Goal: Task Accomplishment & Management: Complete application form

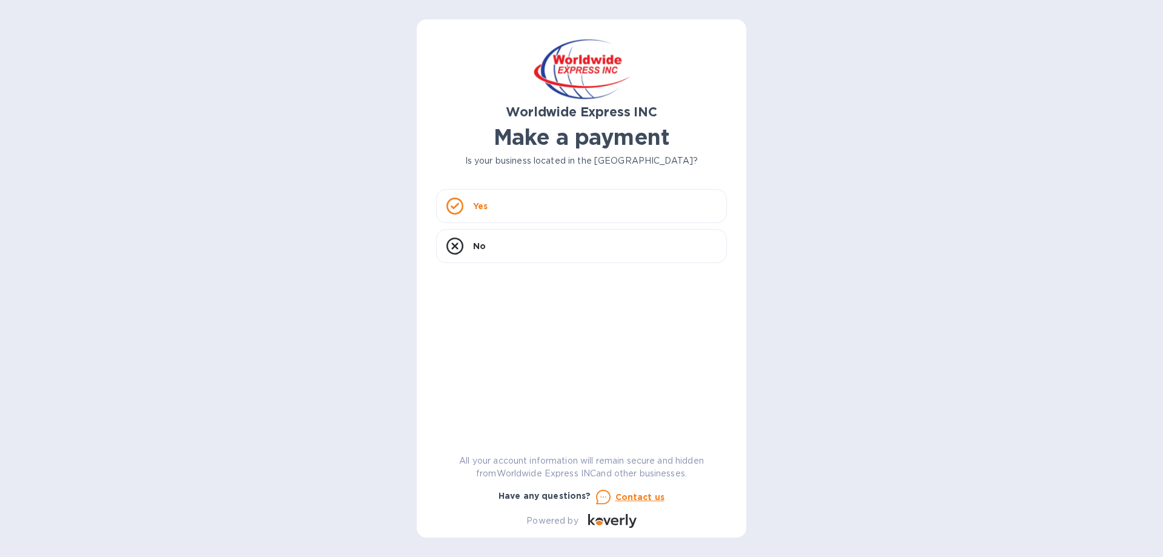
click at [477, 205] on p "Yes" at bounding box center [480, 206] width 15 height 12
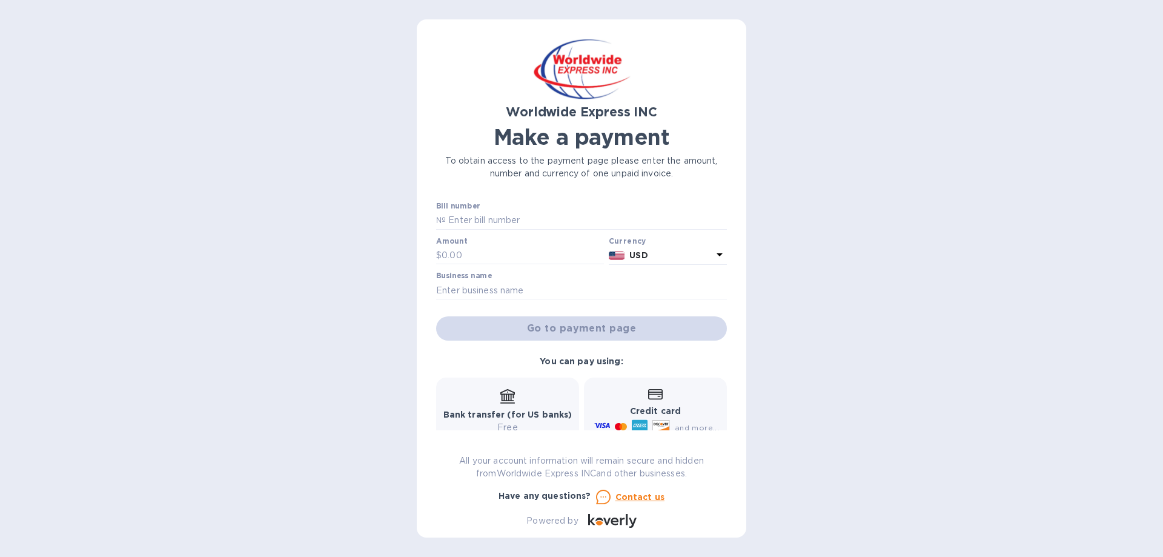
click at [465, 220] on input "text" at bounding box center [586, 220] width 281 height 18
paste input "GXDRN25070376"
type input "GXDRN25070376"
click at [504, 288] on input "text" at bounding box center [581, 290] width 291 height 18
type input "Blush Apothecary"
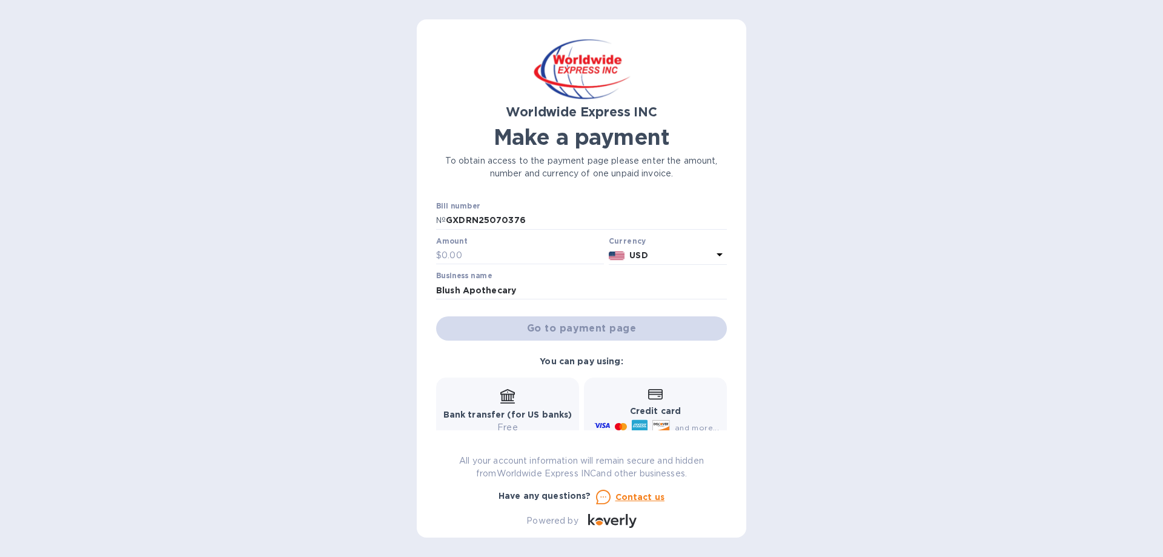
click at [577, 325] on div "Go to payment page" at bounding box center [582, 328] width 296 height 29
click at [462, 251] on input "text" at bounding box center [523, 256] width 162 height 18
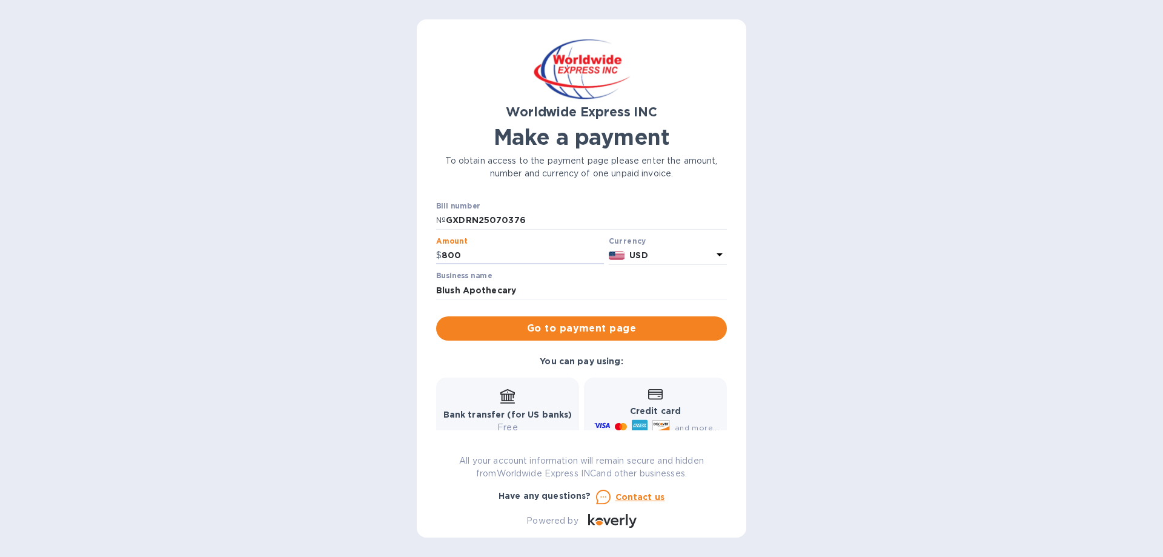
type input "800"
click at [582, 329] on span "Go to payment page" at bounding box center [581, 328] width 271 height 15
